Goal: Use online tool/utility: Utilize a website feature to perform a specific function

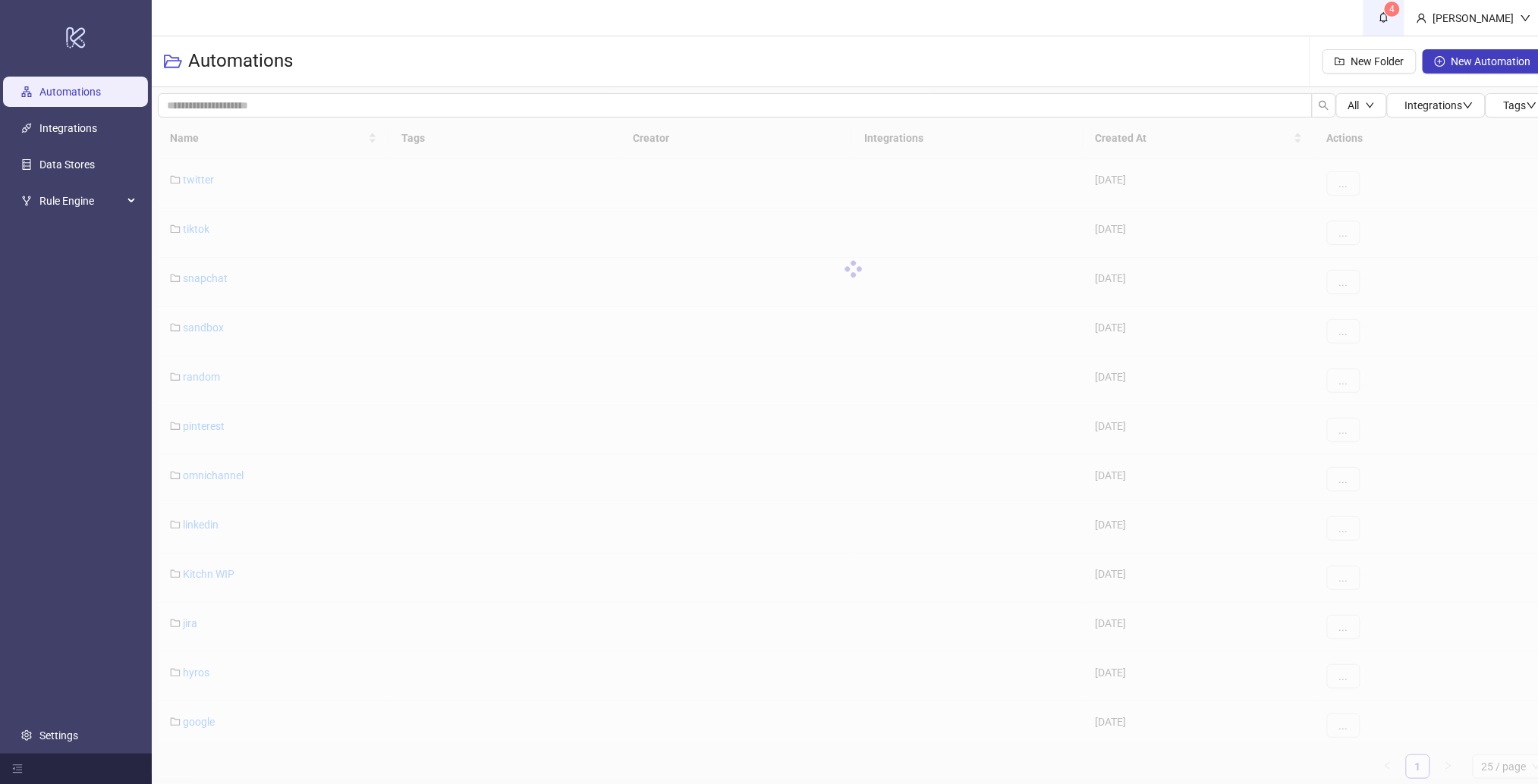
click at [1404, 24] on link "4" at bounding box center [1383, 18] width 41 height 36
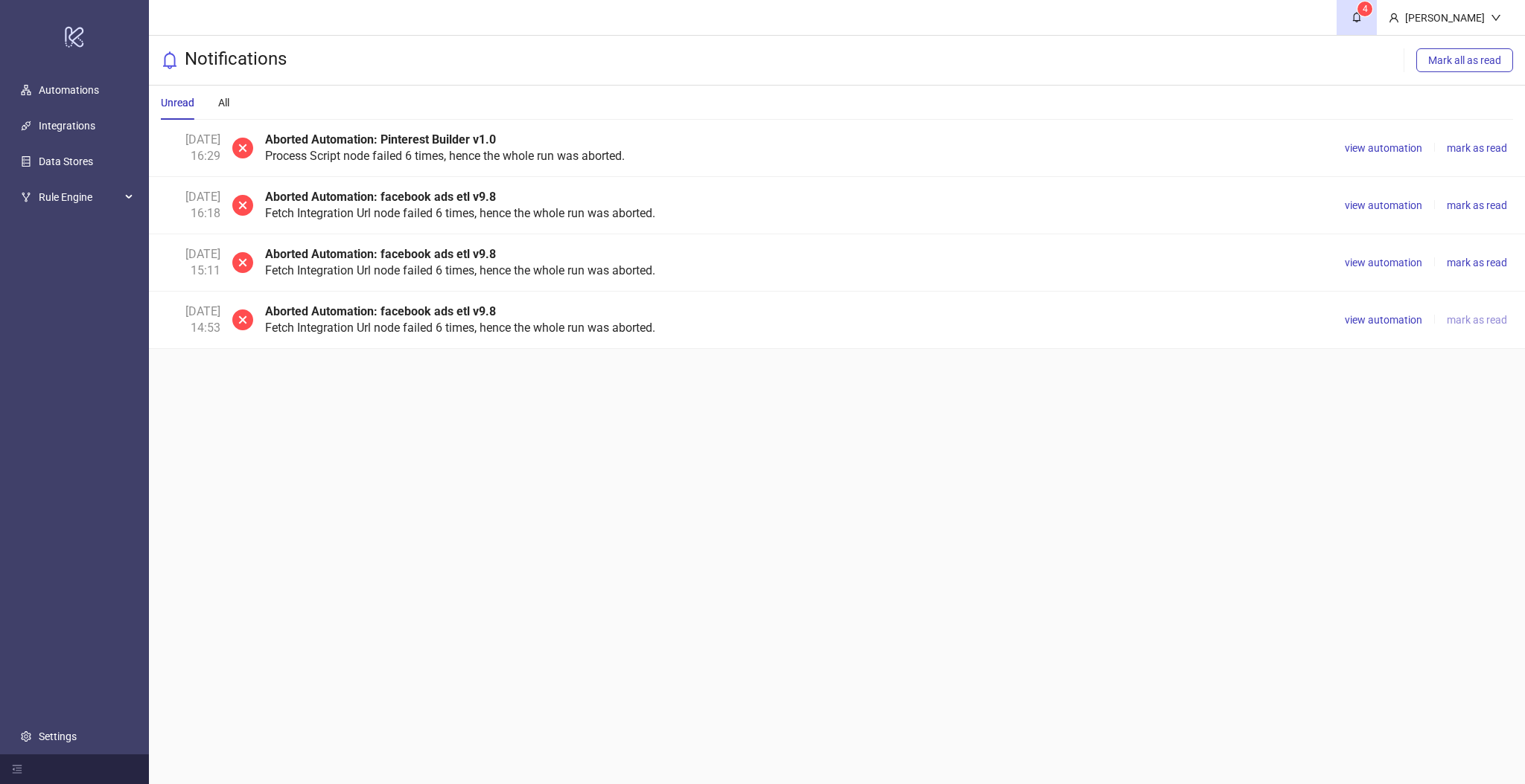
click at [1471, 325] on span "mark as read" at bounding box center [1476, 320] width 60 height 12
click at [1473, 267] on span "mark as read" at bounding box center [1476, 263] width 60 height 12
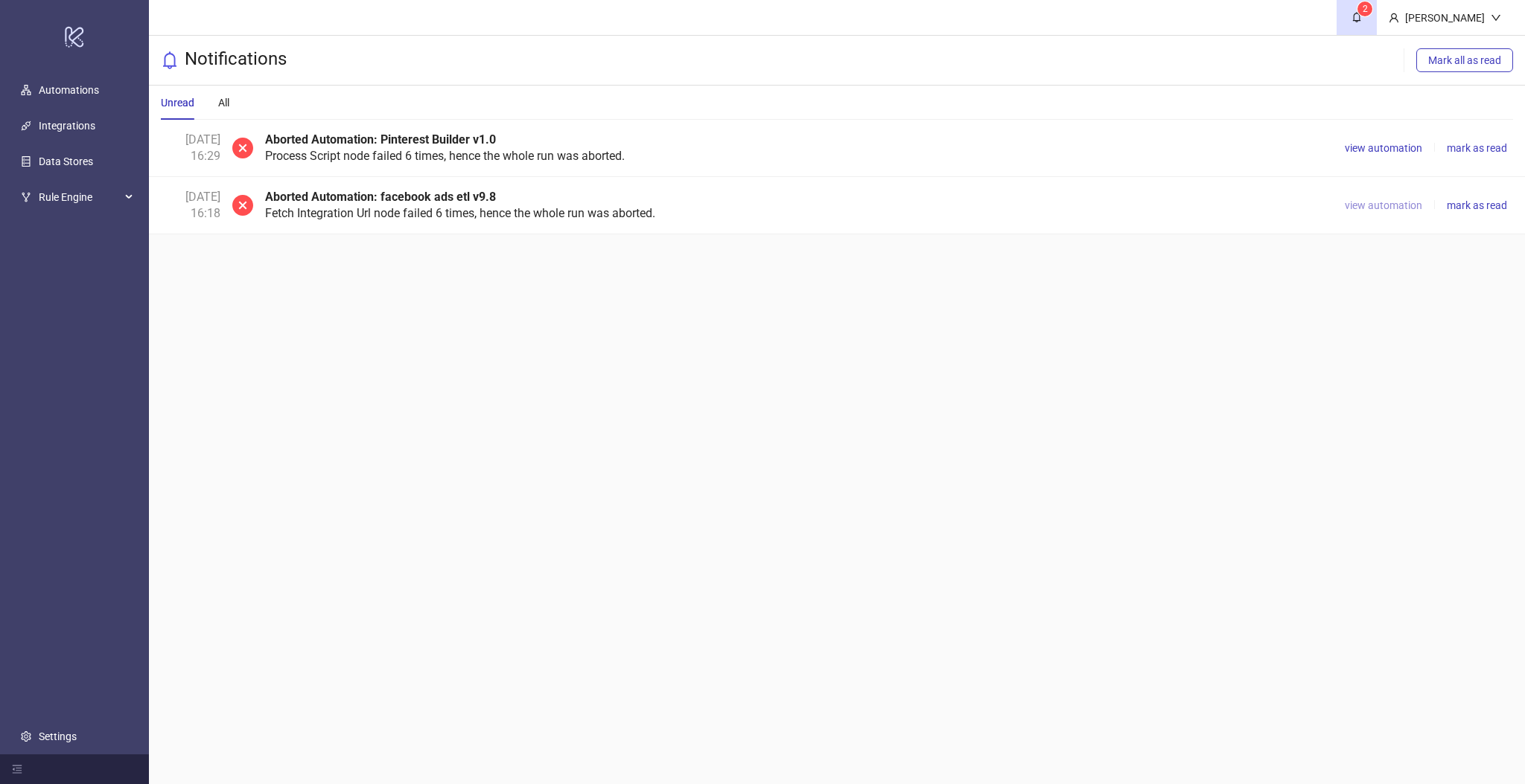
click at [1375, 205] on span "view automation" at bounding box center [1384, 205] width 78 height 12
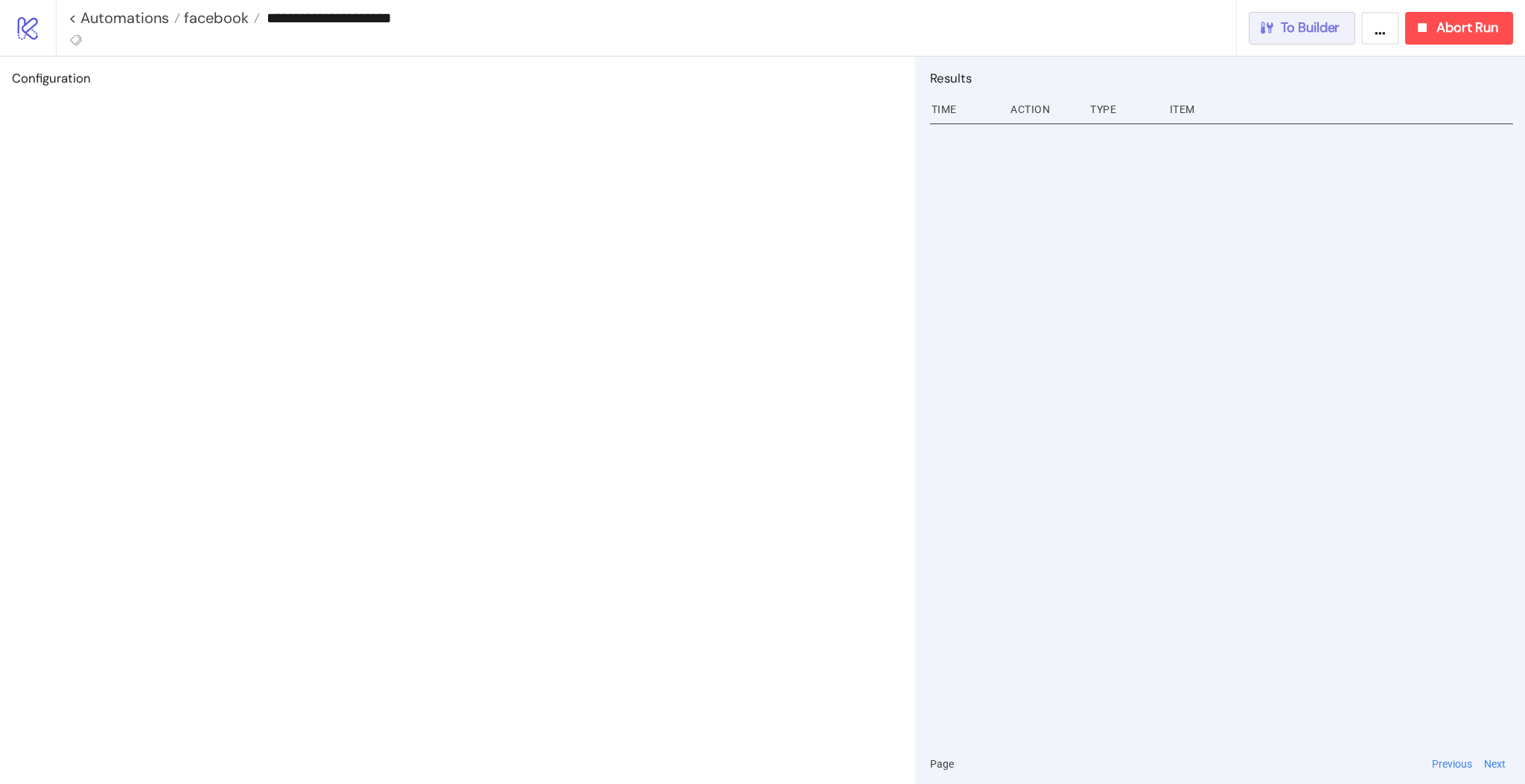
click at [1320, 44] on button "To Builder" at bounding box center [1302, 28] width 107 height 33
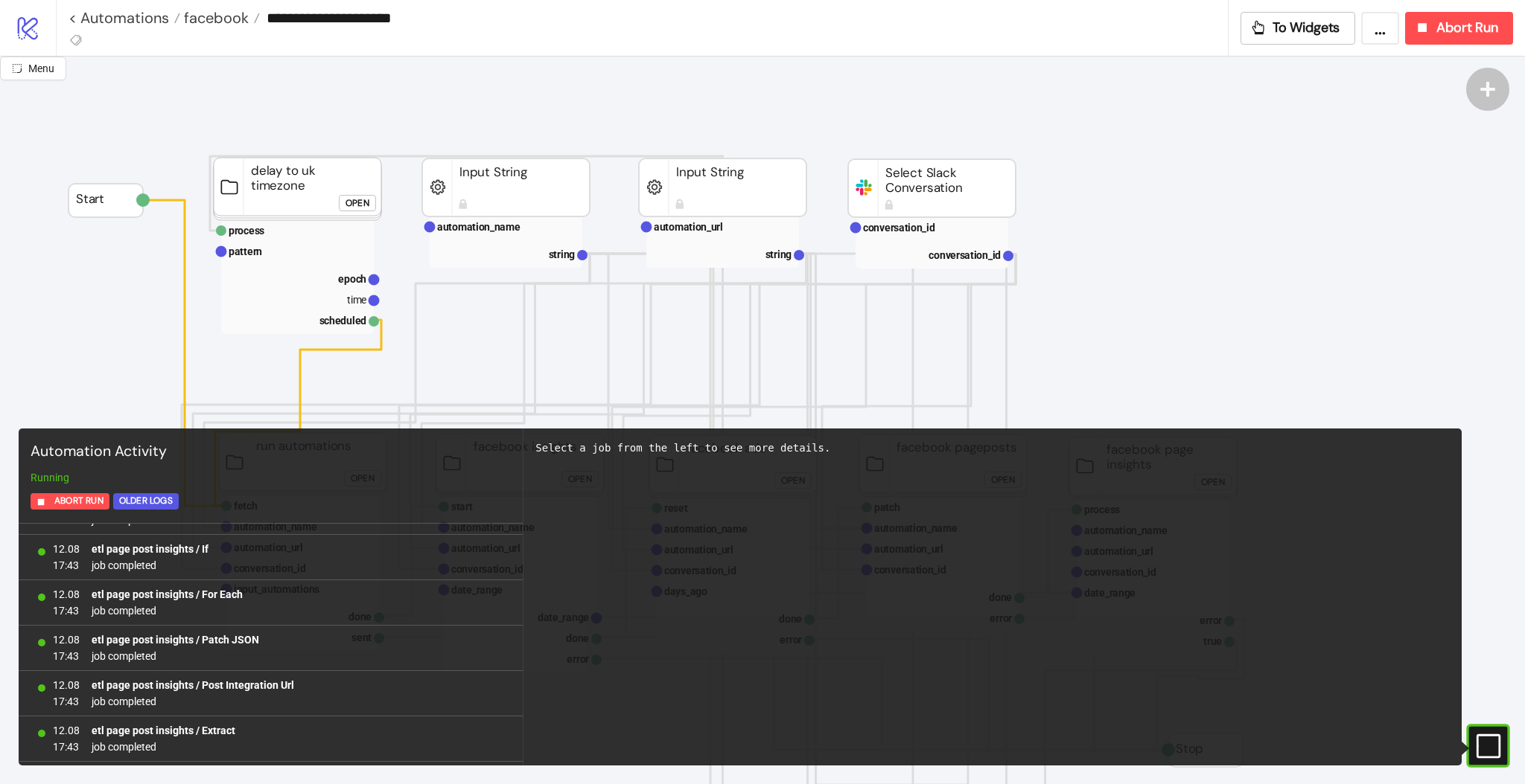
scroll to position [1302, 0]
click at [1474, 752] on icon "#e9k1n36qviq57_to { animation: e9k1n36qviq57_to__to 2000ms linear infinite norm…" at bounding box center [1487, 745] width 26 height 26
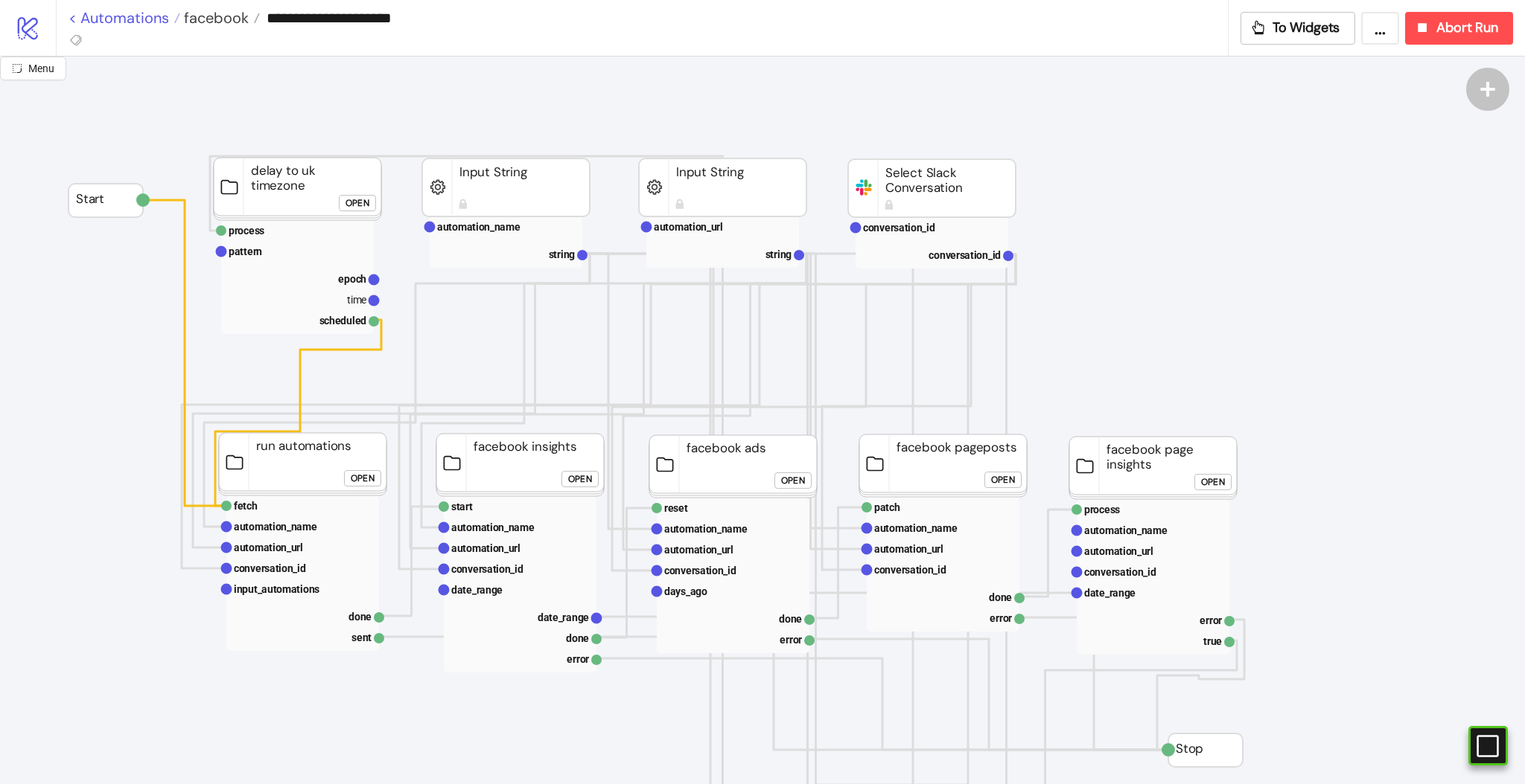
click at [131, 20] on link "< Automations" at bounding box center [124, 18] width 112 height 15
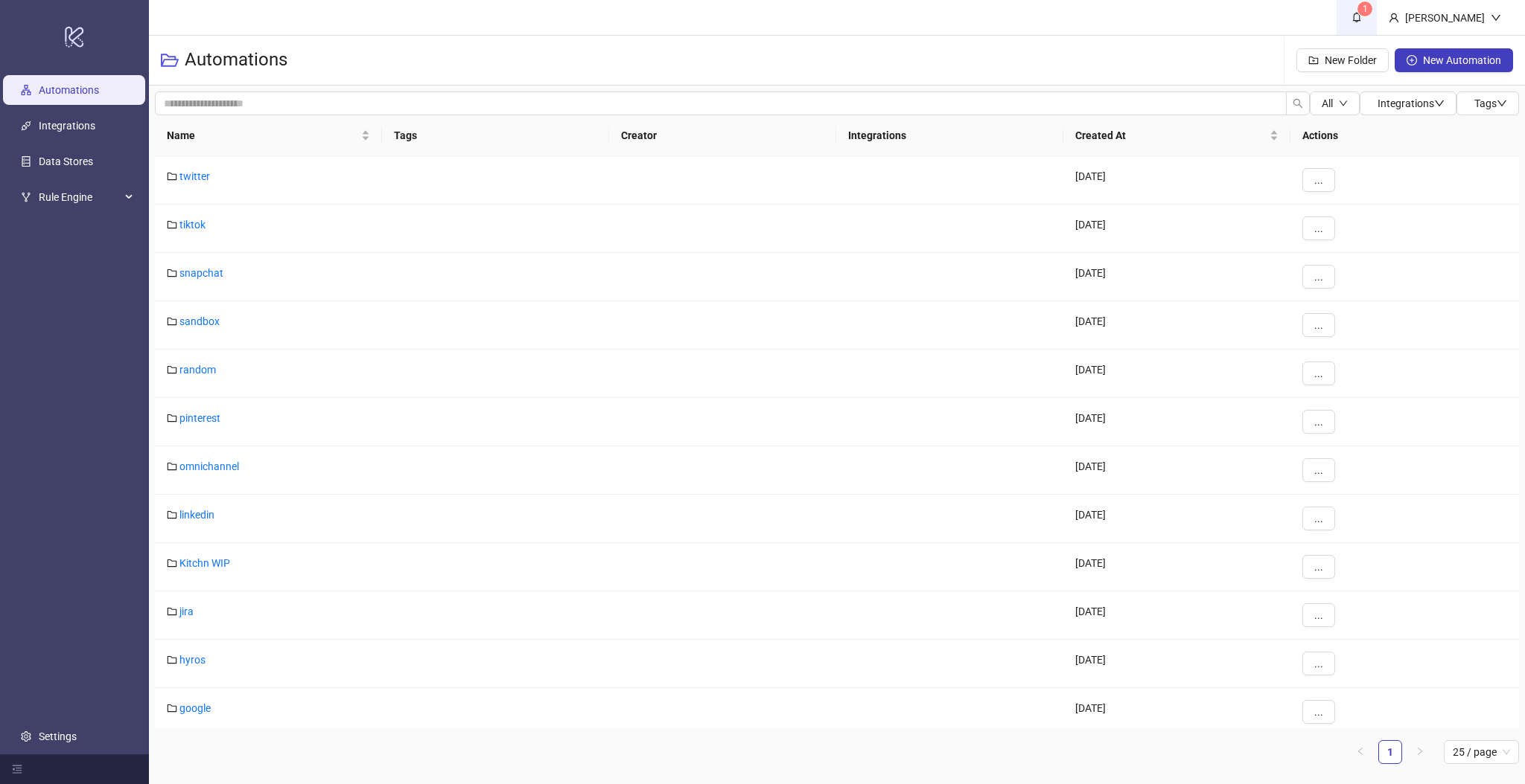
click at [1376, 20] on link "1" at bounding box center [1356, 18] width 40 height 35
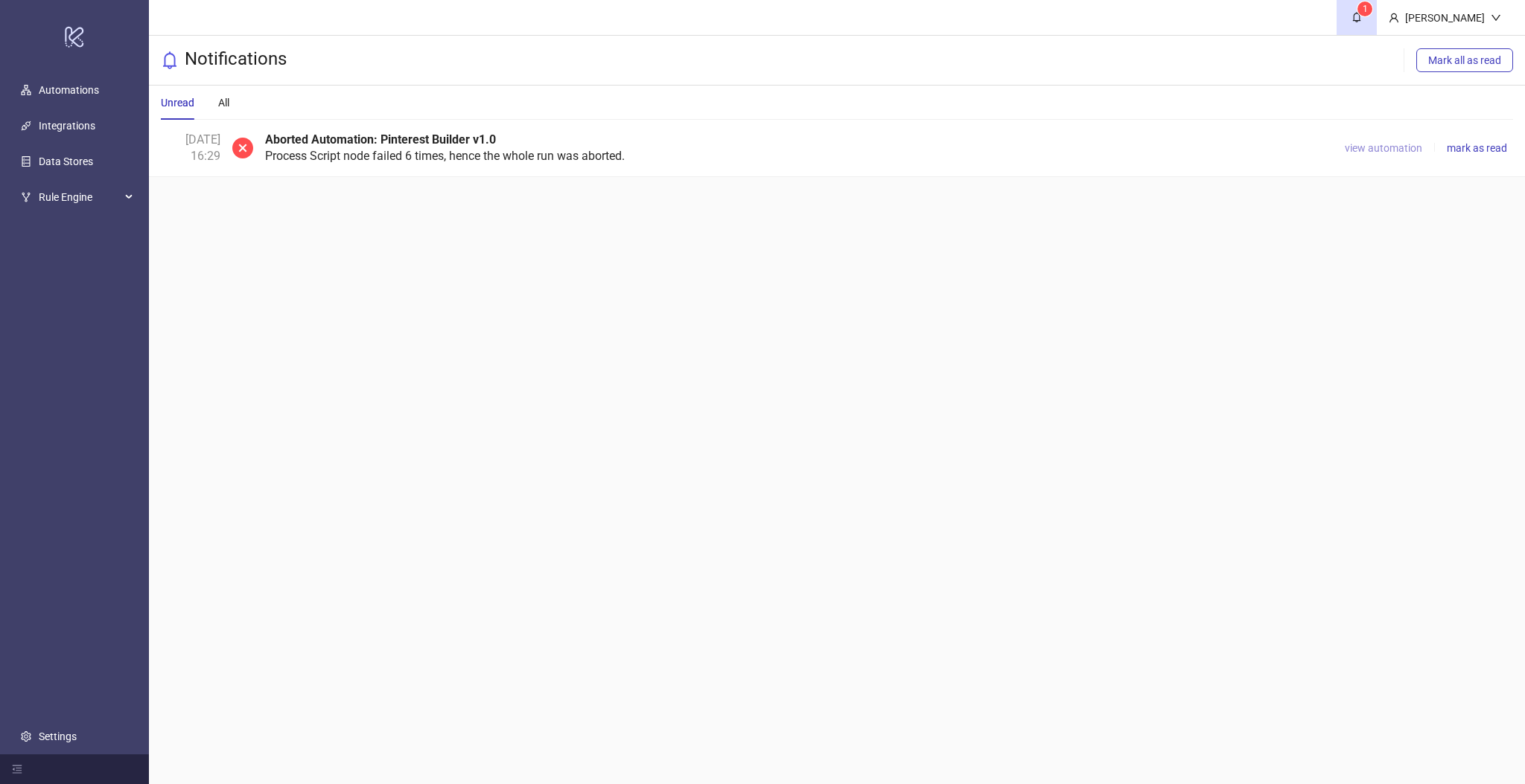
click at [1400, 150] on span "view automation" at bounding box center [1384, 148] width 78 height 12
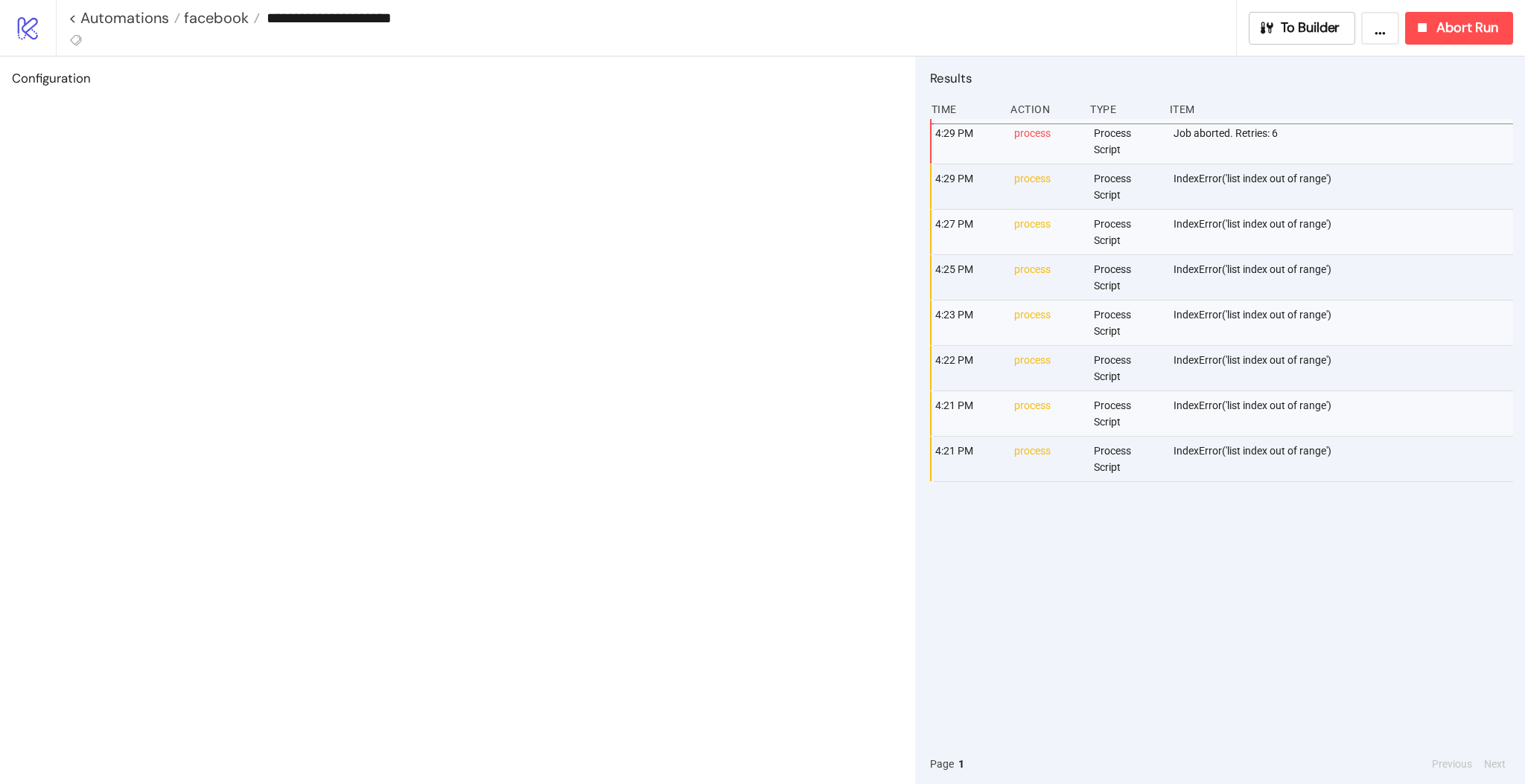
type input "**********"
click at [1253, 20] on span "To Builder" at bounding box center [1273, 28] width 59 height 18
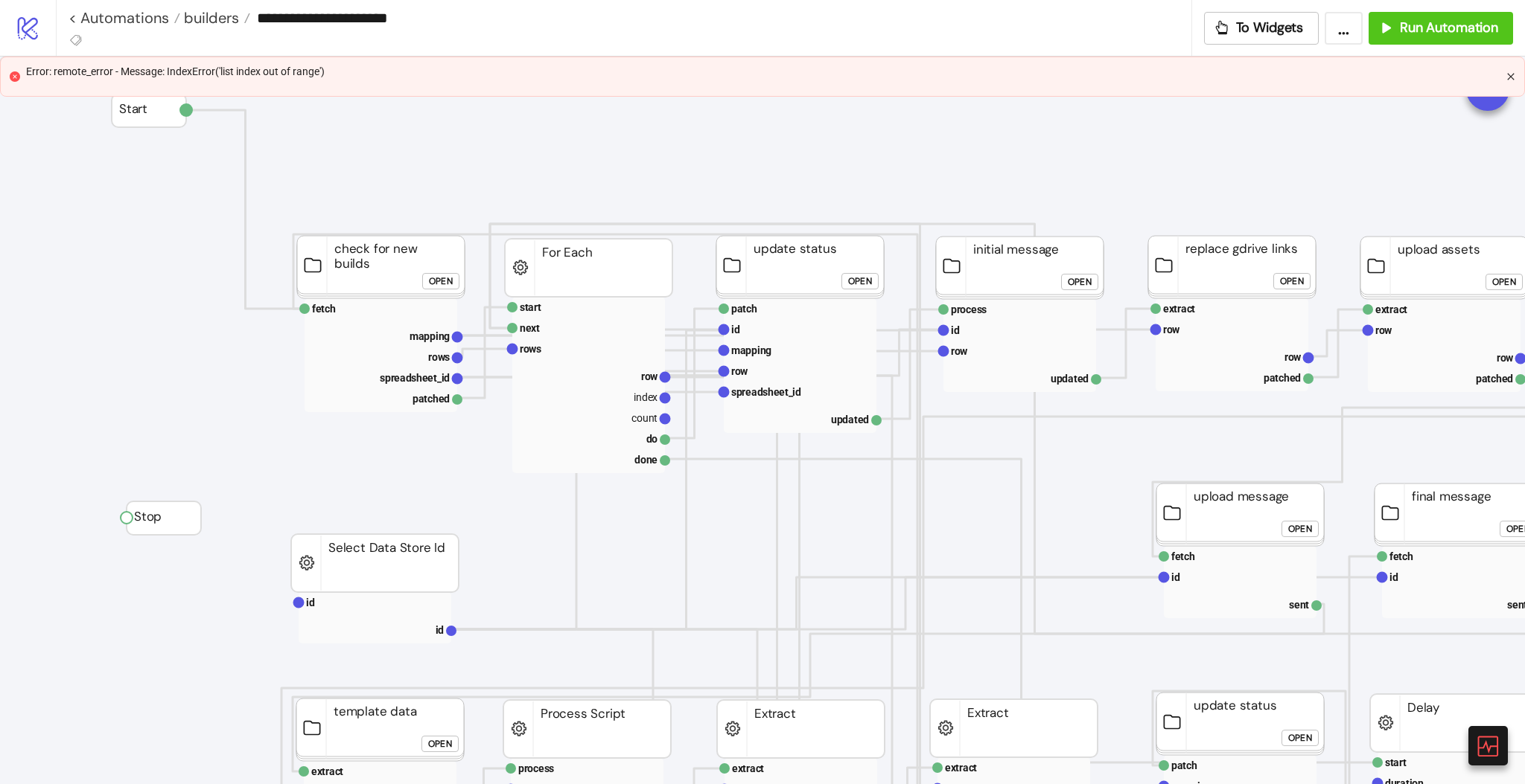
click at [1508, 76] on icon "close" at bounding box center [1509, 76] width 7 height 7
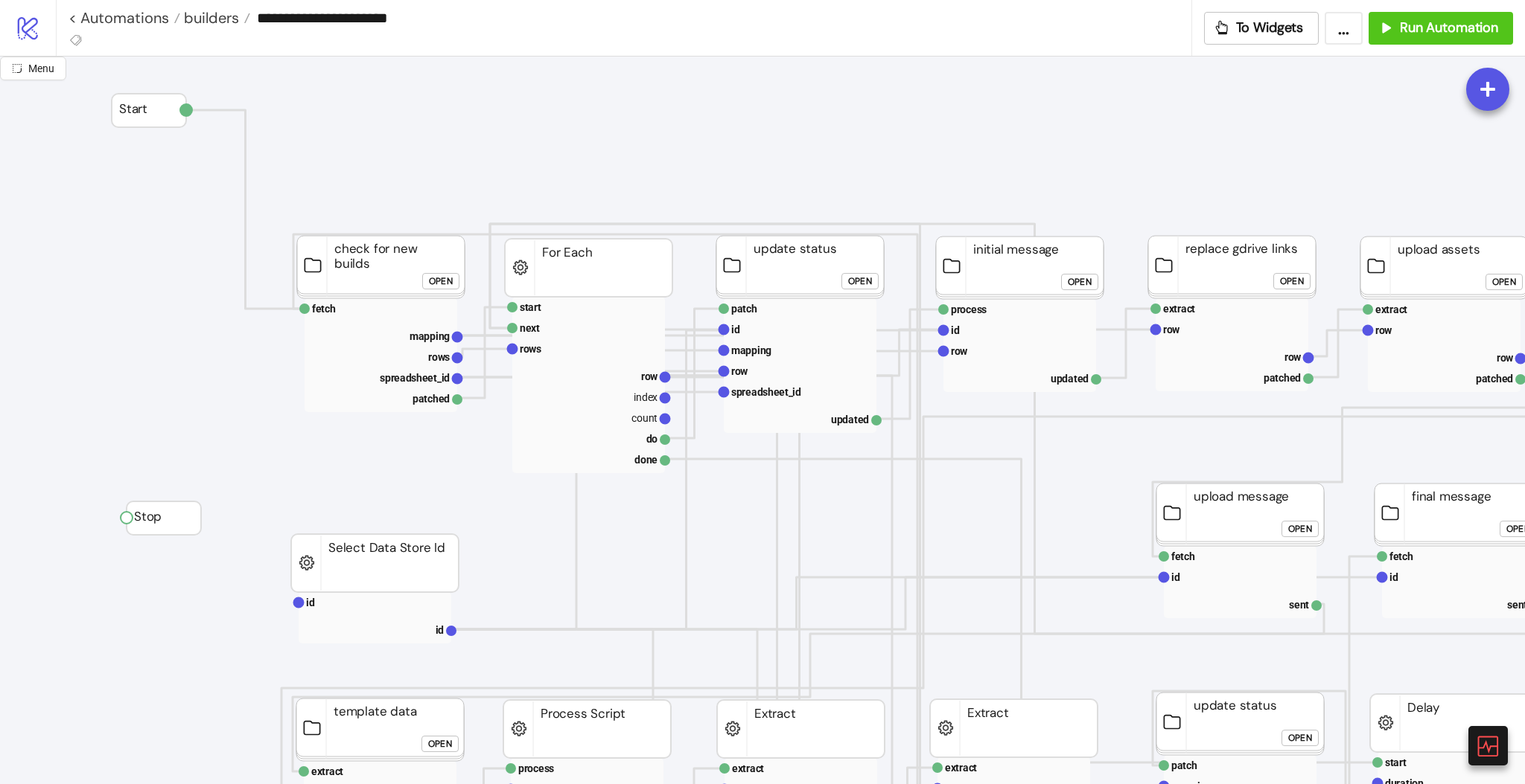
click at [199, 23] on span "builders" at bounding box center [209, 18] width 58 height 19
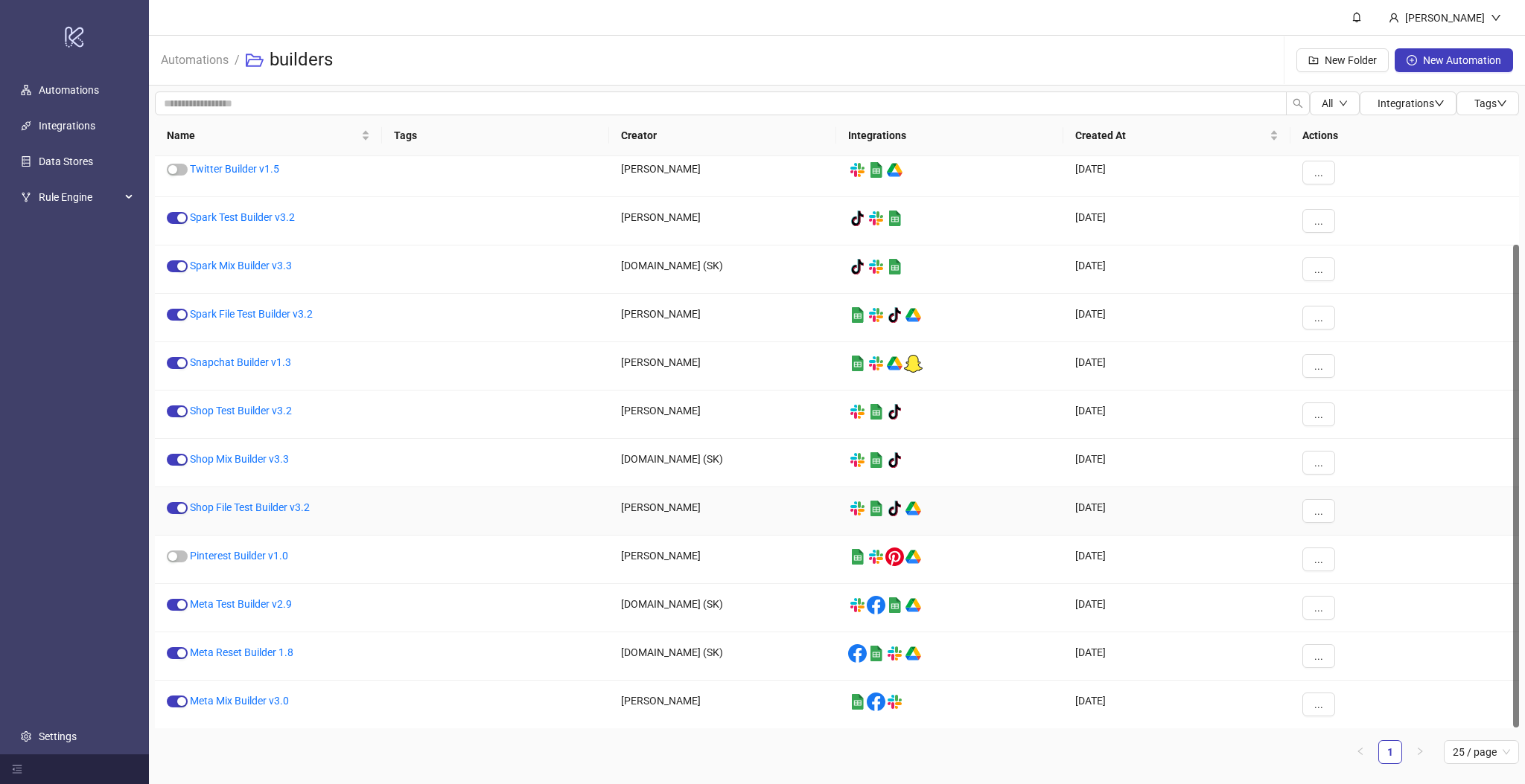
scroll to position [103, 0]
click at [245, 696] on link "Meta Mix Builder v3.0" at bounding box center [239, 702] width 99 height 12
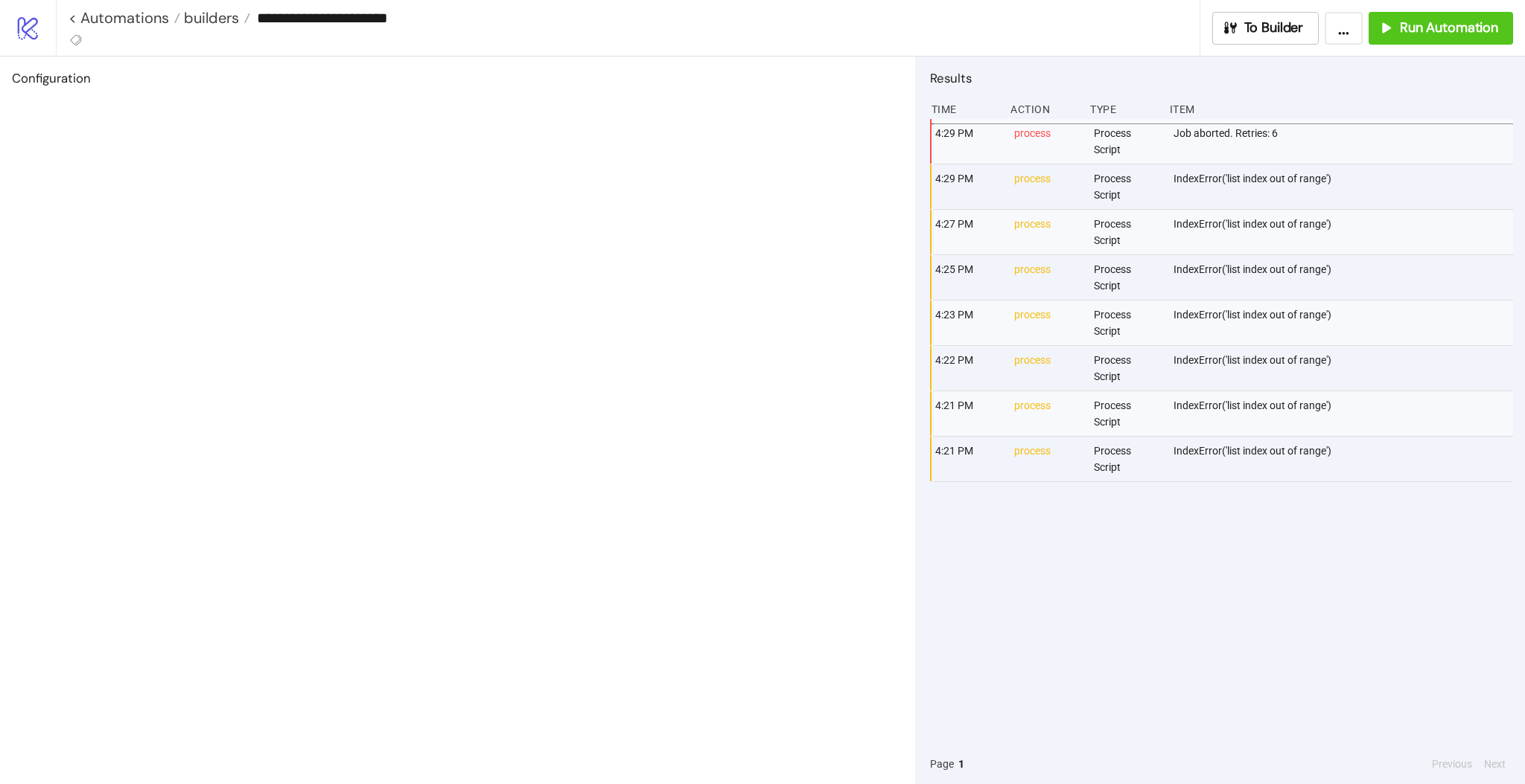
type input "**********"
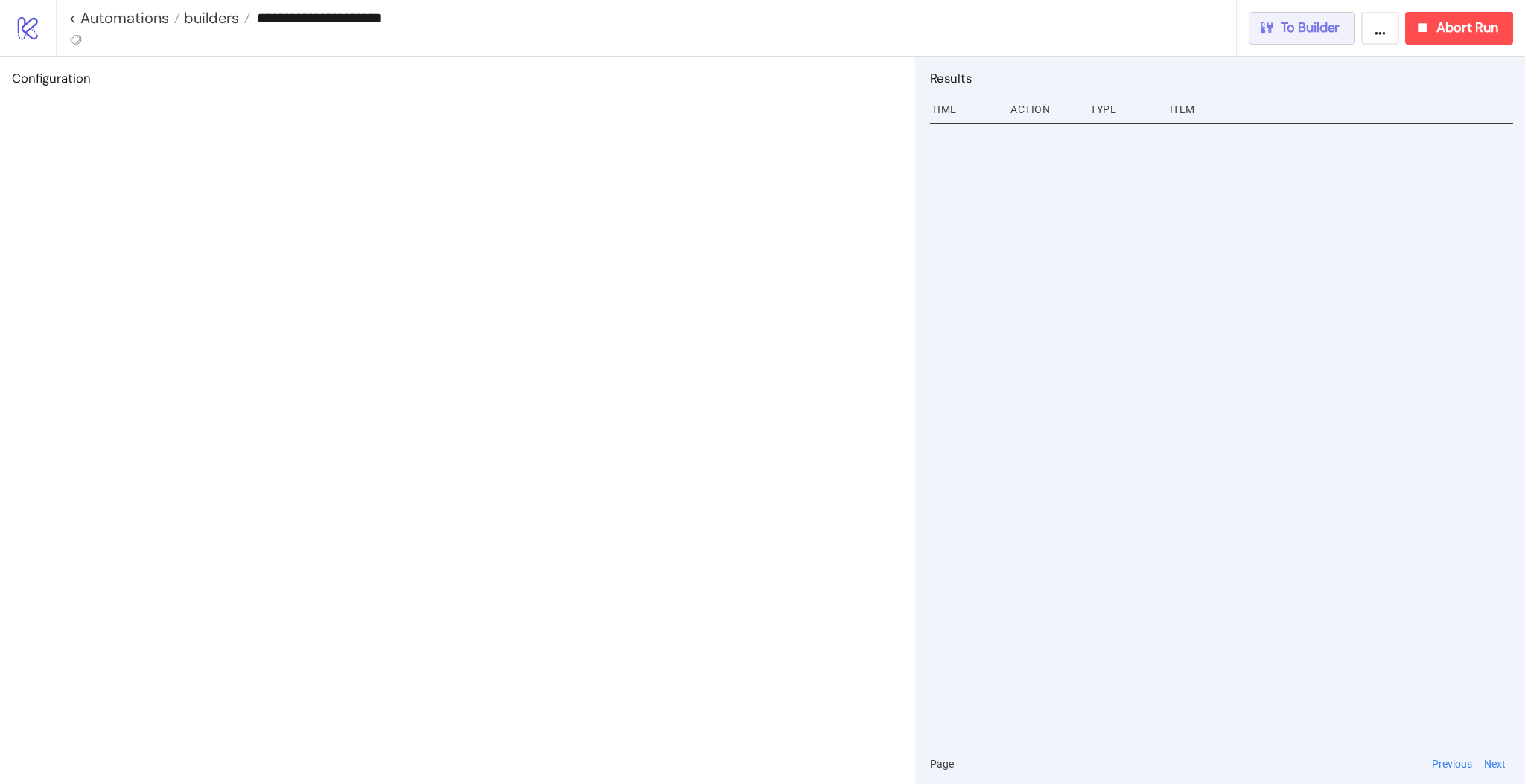
click at [1305, 37] on button "To Builder" at bounding box center [1302, 28] width 107 height 33
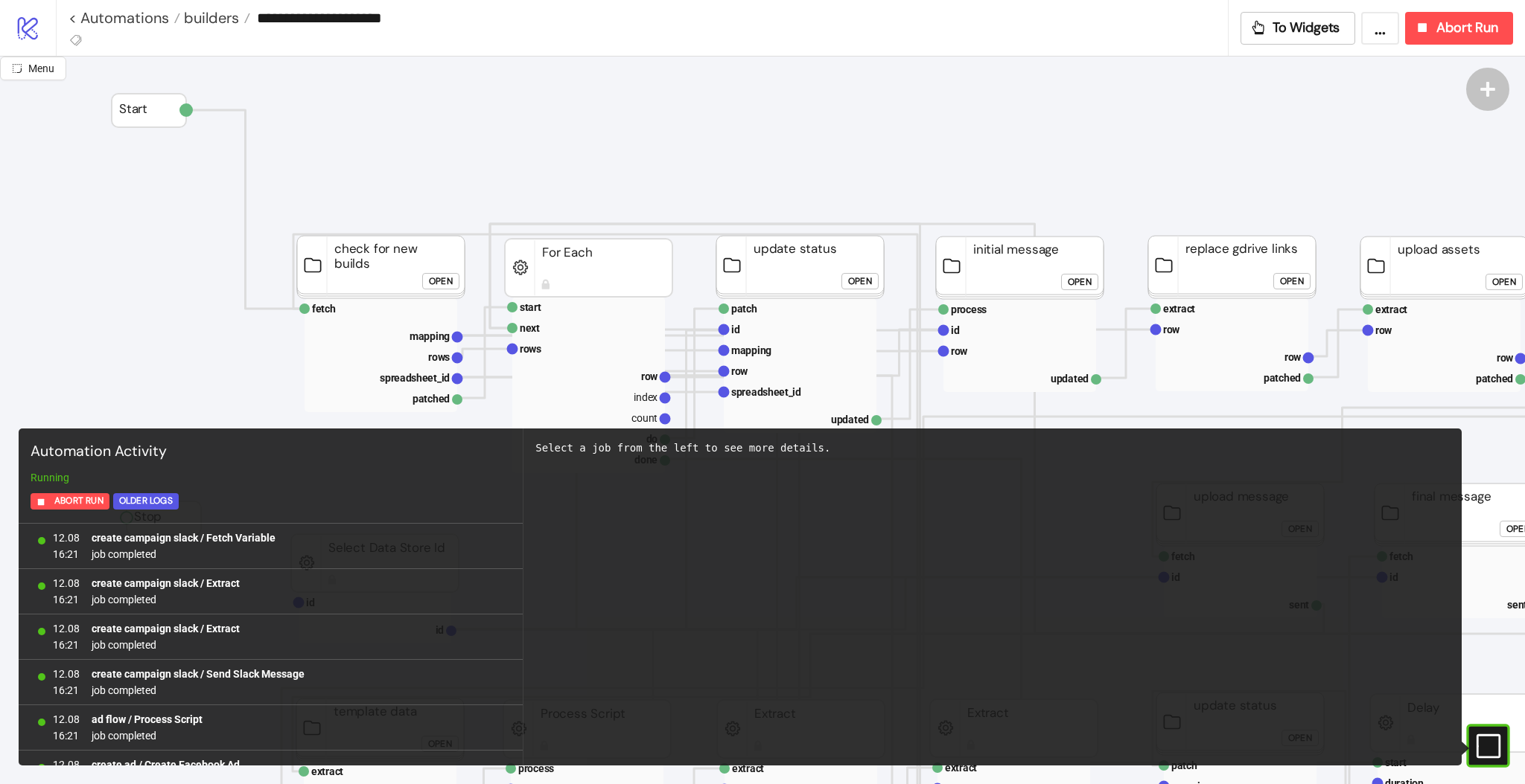
scroll to position [1257, 0]
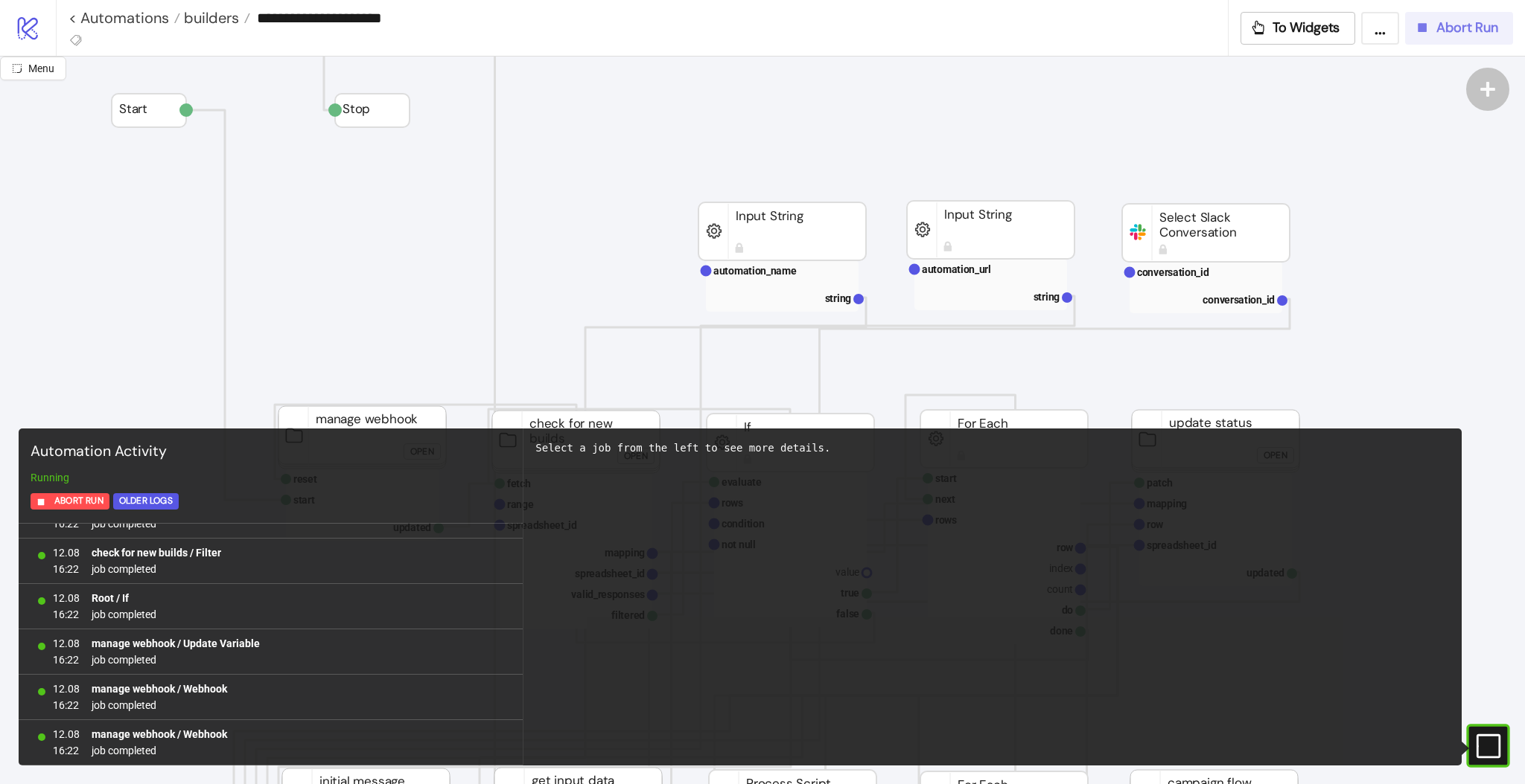
click at [1436, 36] on button "Abort Run" at bounding box center [1458, 28] width 108 height 33
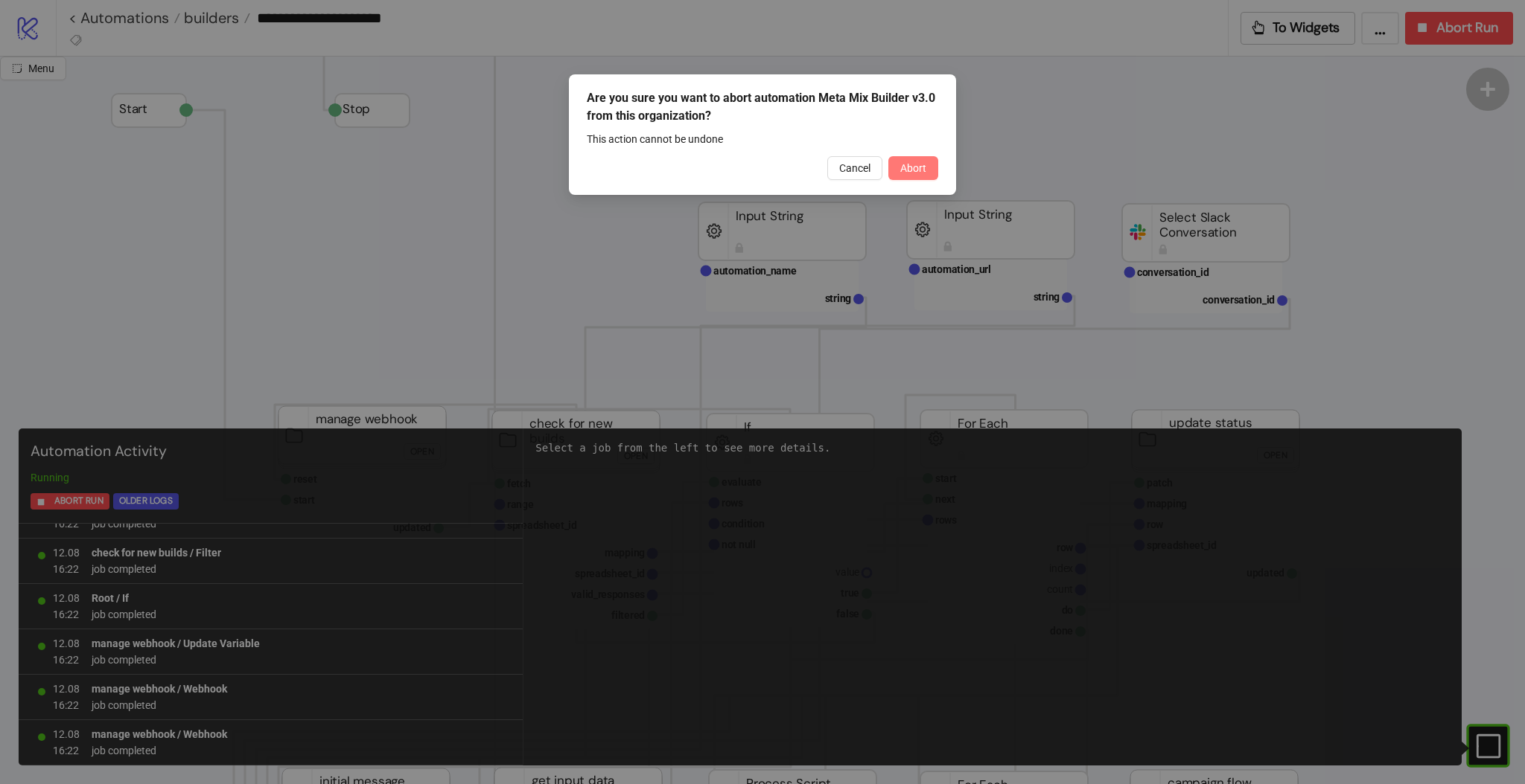
click at [910, 167] on span "Abort" at bounding box center [913, 168] width 26 height 12
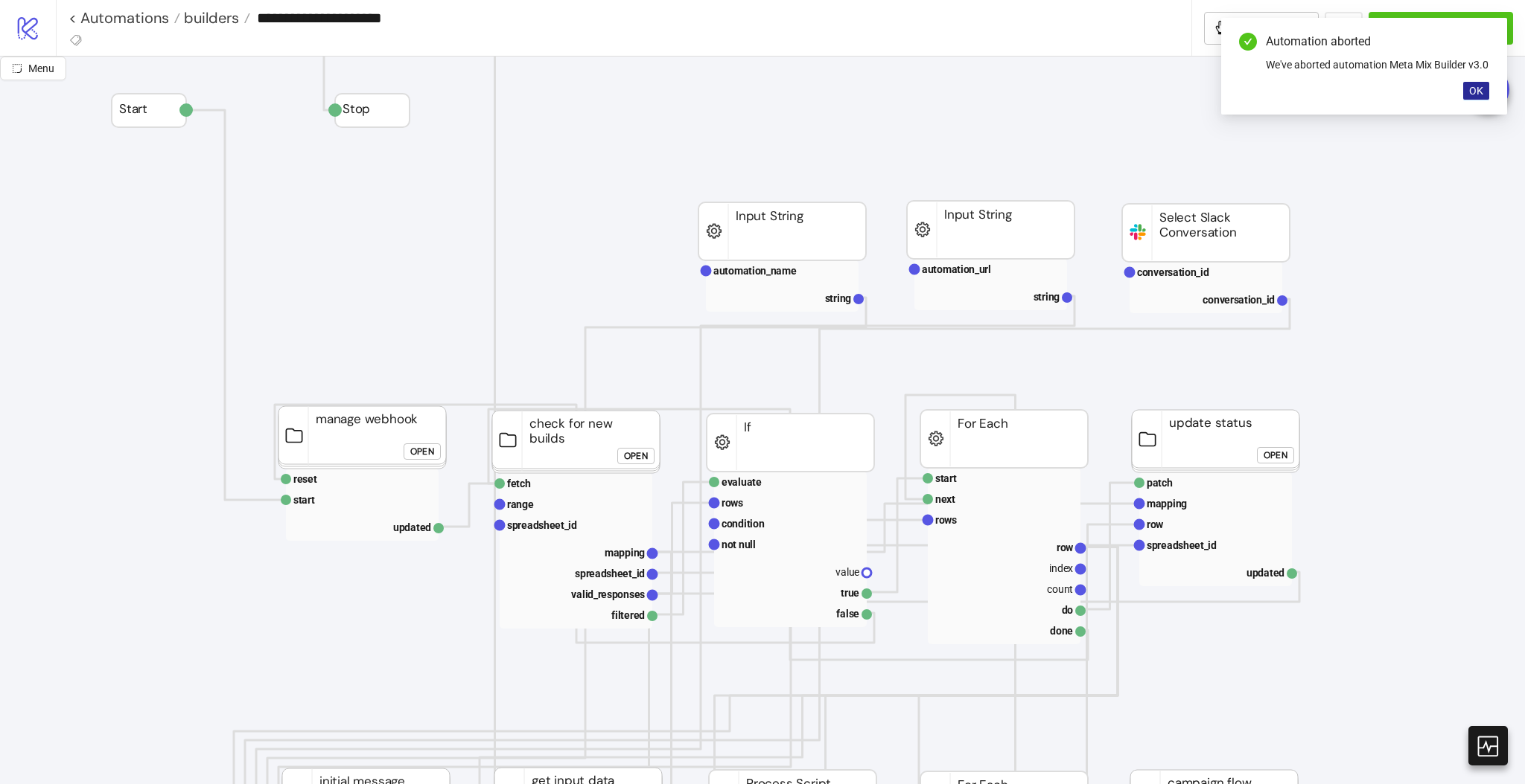
click at [1479, 100] on button "OK" at bounding box center [1475, 90] width 26 height 18
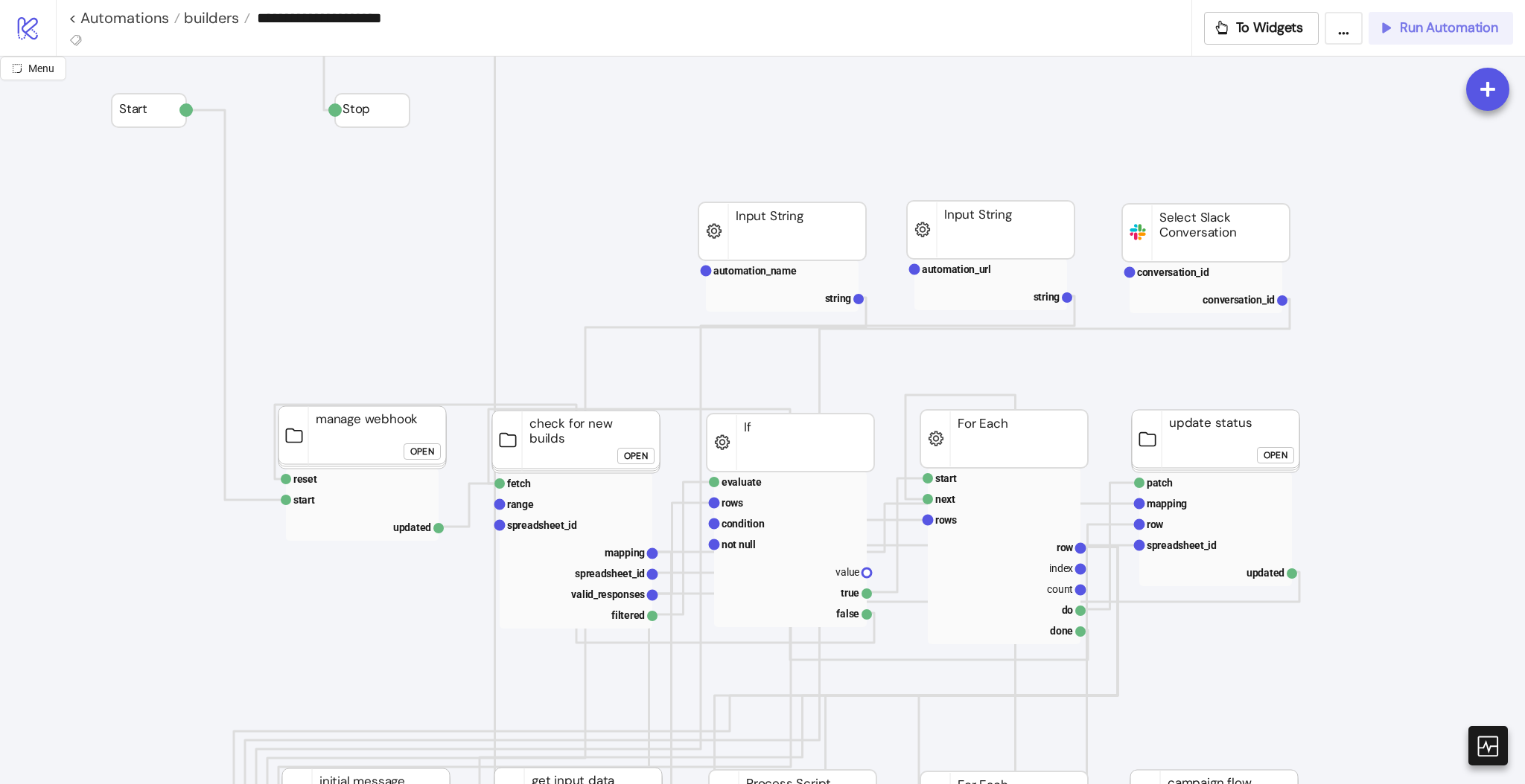
click at [1452, 35] on span "Run Automation" at bounding box center [1448, 28] width 98 height 18
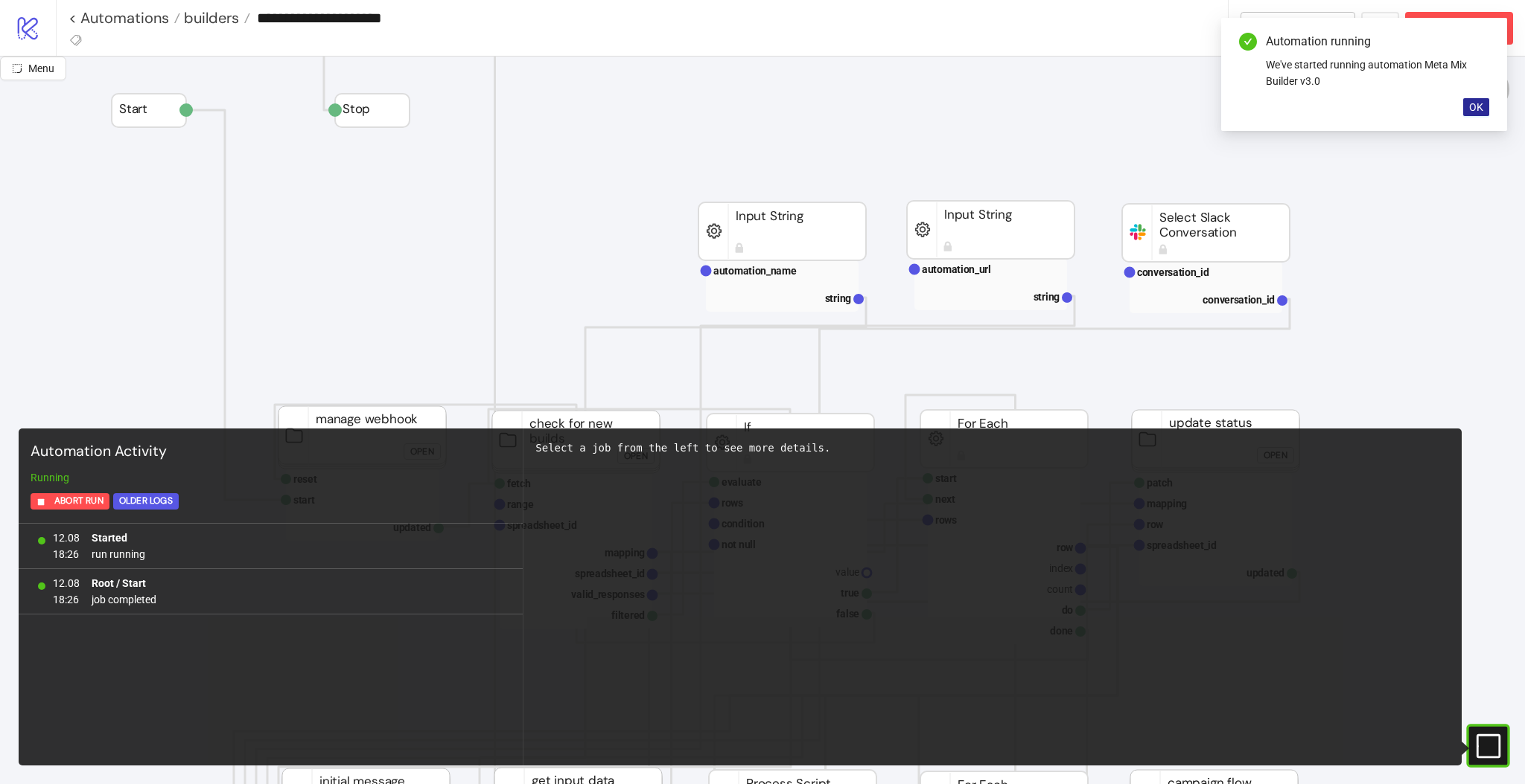
click at [1471, 104] on span "OK" at bounding box center [1475, 107] width 15 height 12
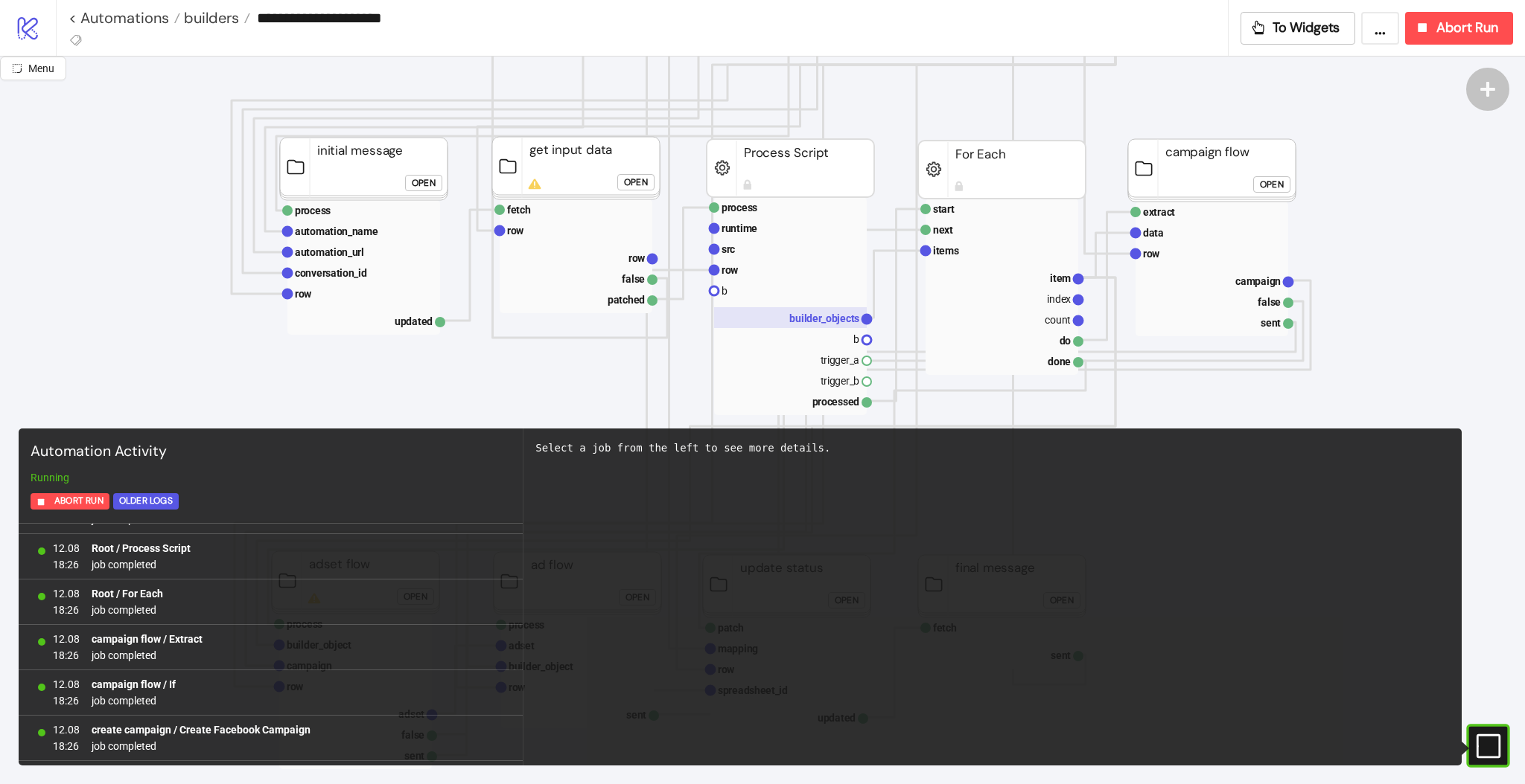
scroll to position [4120, 0]
click at [790, 321] on text "builder_objects" at bounding box center [824, 318] width 70 height 12
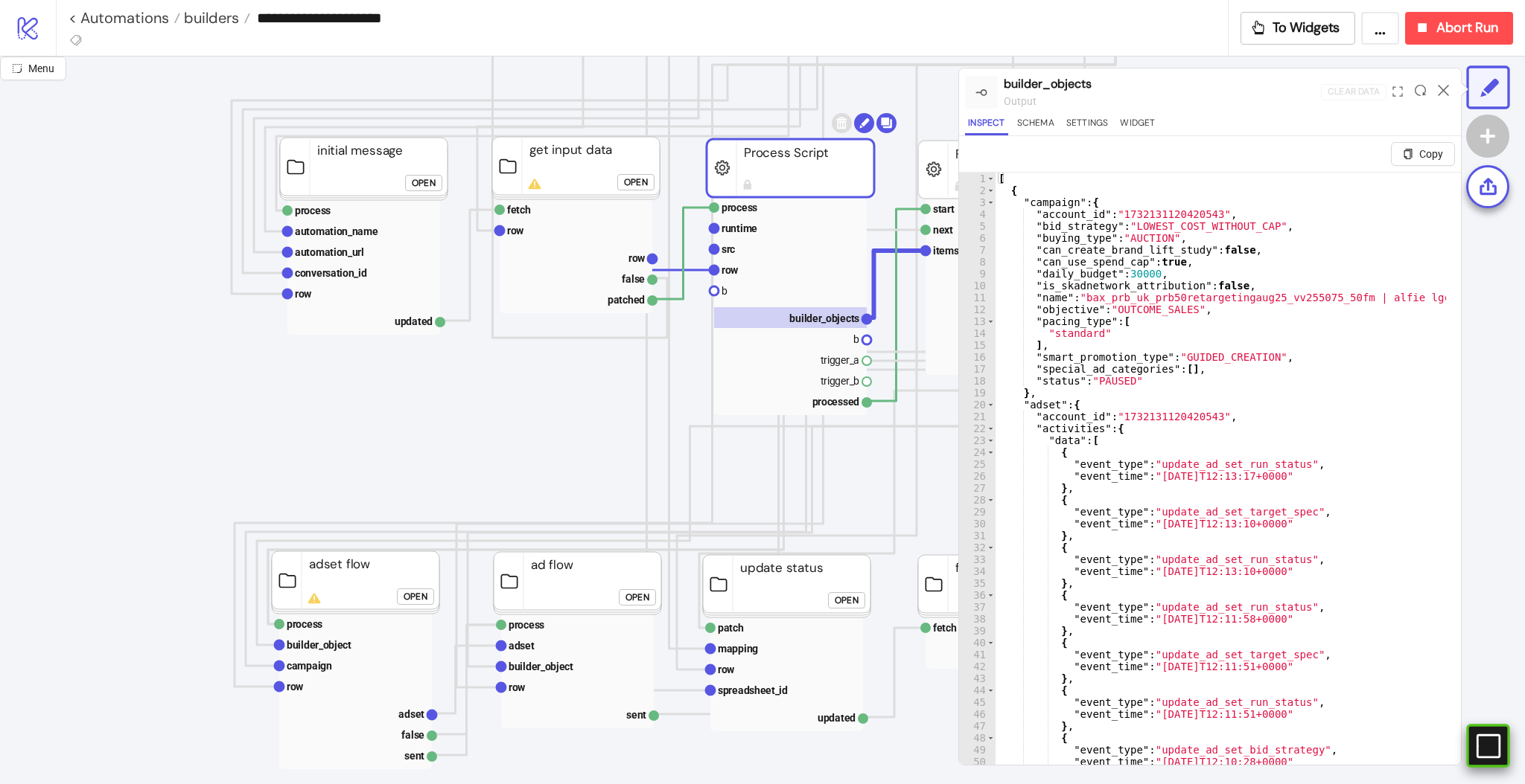
click at [1483, 748] on rect at bounding box center [1488, 746] width 22 height 22
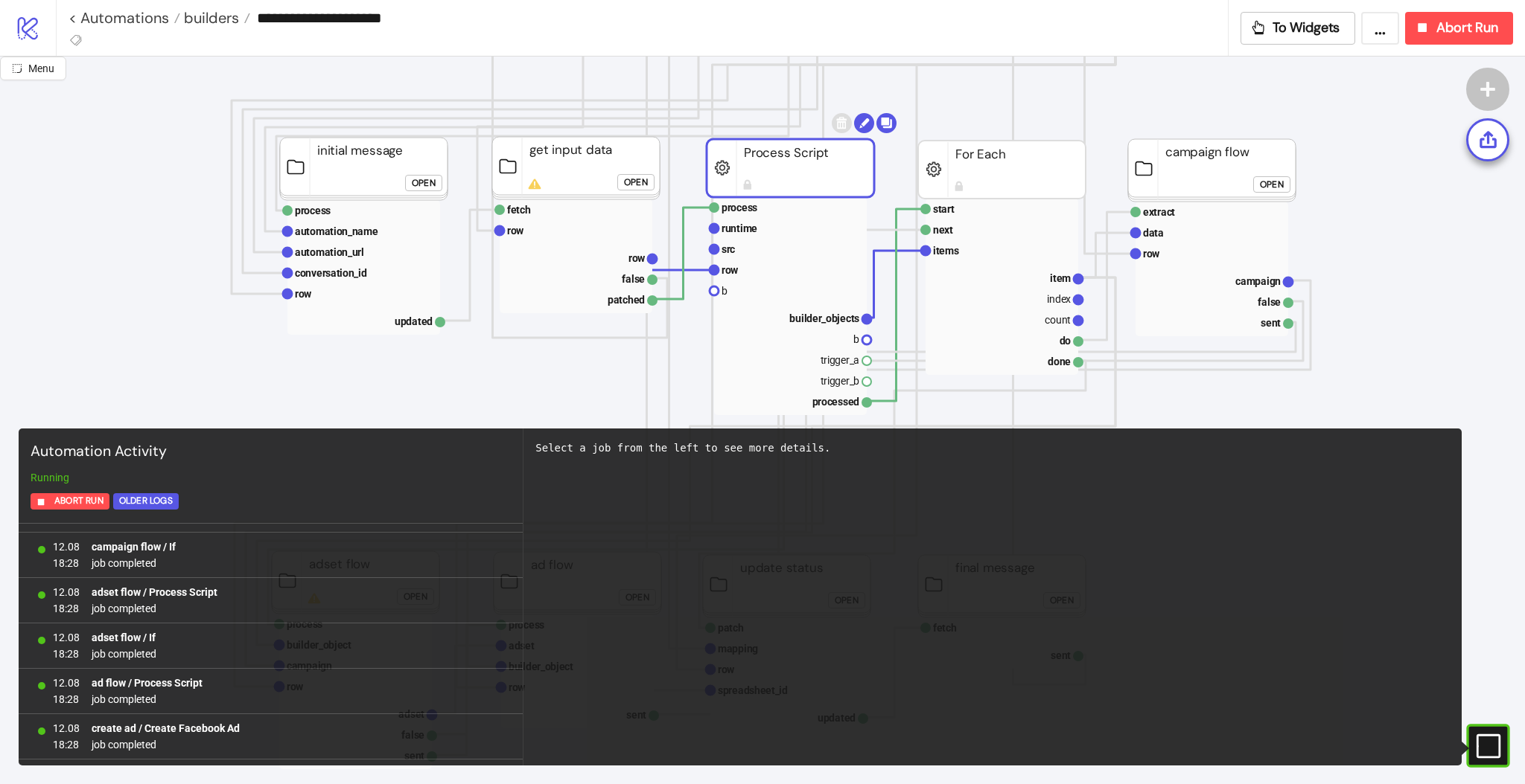
scroll to position [6029, 0]
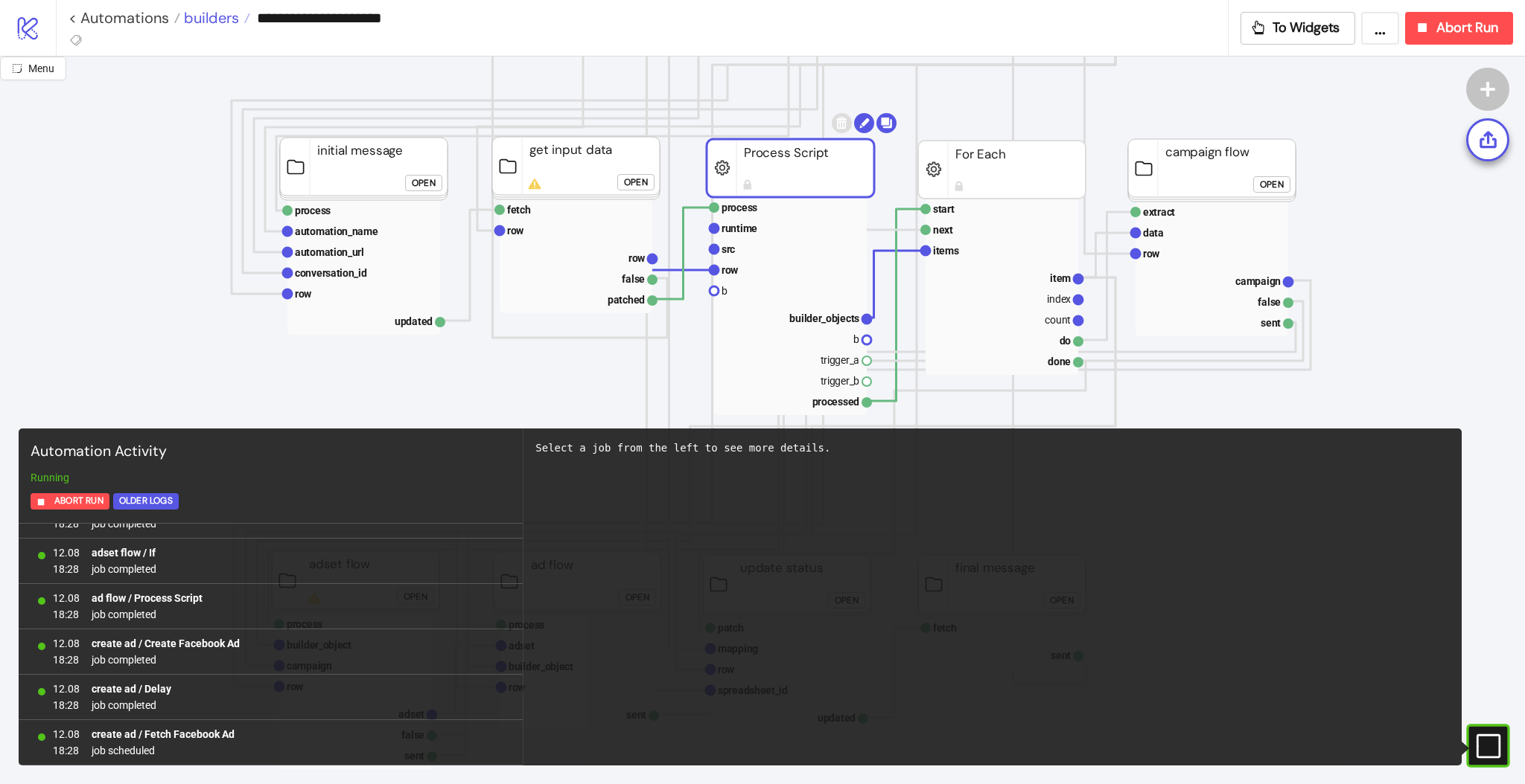
click at [196, 18] on span "builders" at bounding box center [209, 18] width 58 height 19
